Goal: Transaction & Acquisition: Purchase product/service

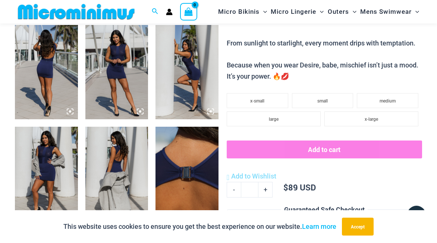
scroll to position [333, 0]
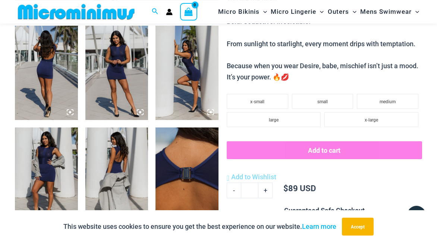
click at [56, 51] on img at bounding box center [46, 73] width 63 height 94
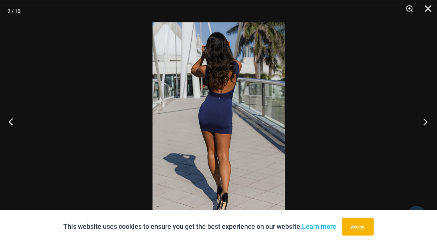
click at [424, 121] on button "Next" at bounding box center [423, 121] width 28 height 37
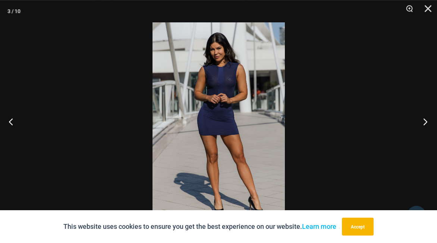
click at [424, 121] on button "Next" at bounding box center [423, 121] width 28 height 37
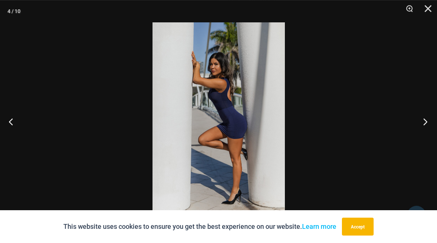
click at [424, 121] on button "Next" at bounding box center [423, 121] width 28 height 37
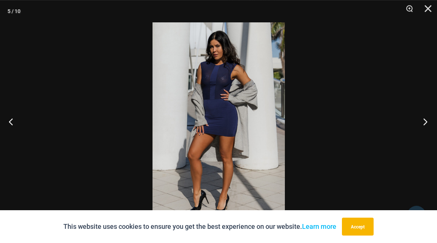
click at [424, 121] on button "Next" at bounding box center [423, 121] width 28 height 37
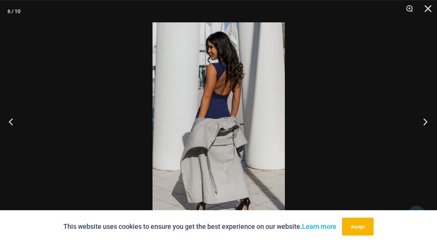
click at [424, 121] on button "Next" at bounding box center [423, 121] width 28 height 37
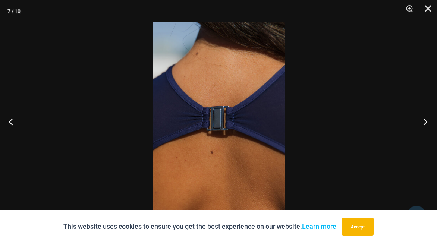
click at [424, 121] on button "Next" at bounding box center [423, 121] width 28 height 37
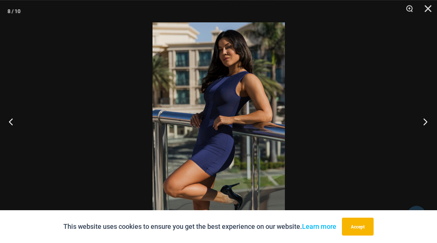
click at [424, 121] on button "Next" at bounding box center [423, 121] width 28 height 37
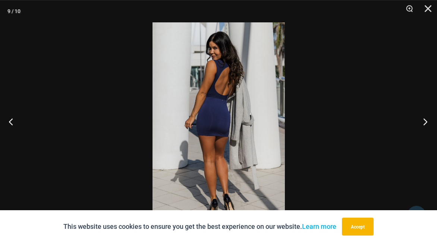
click at [424, 121] on button "Next" at bounding box center [423, 121] width 28 height 37
